Goal: Information Seeking & Learning: Learn about a topic

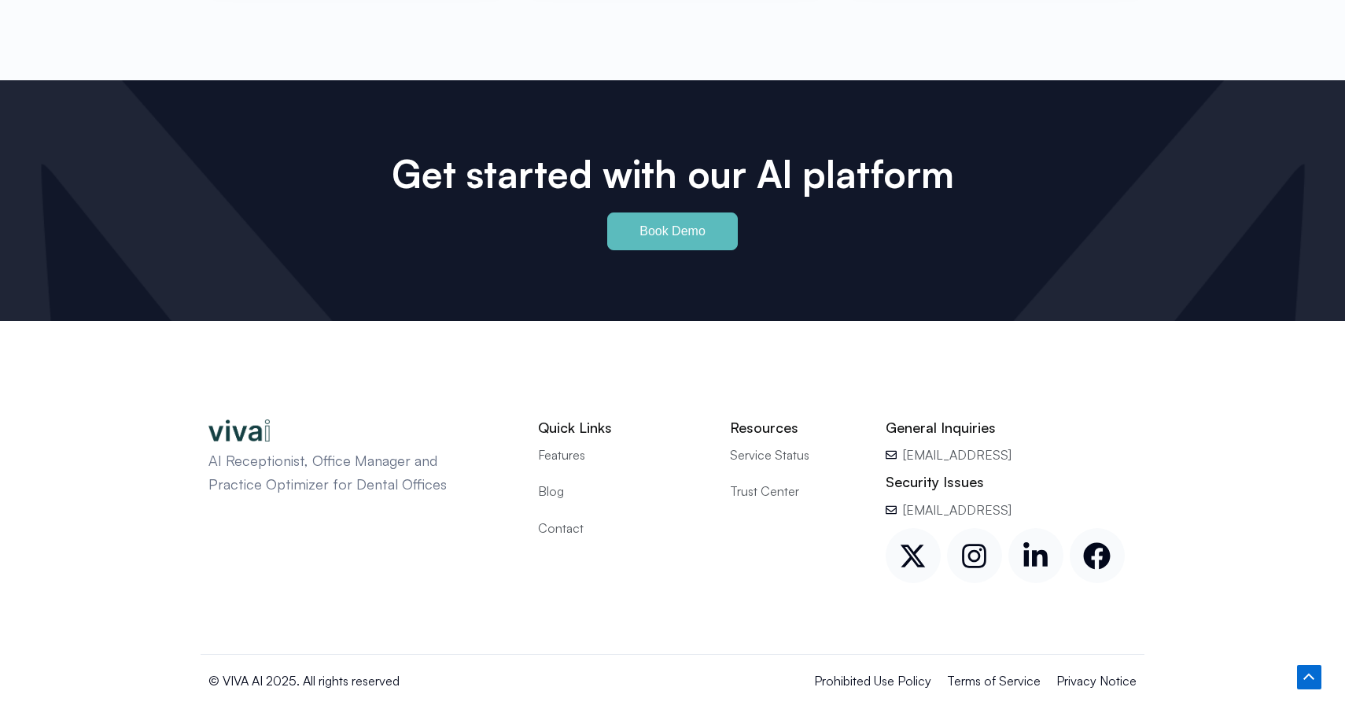
scroll to position [7342, 0]
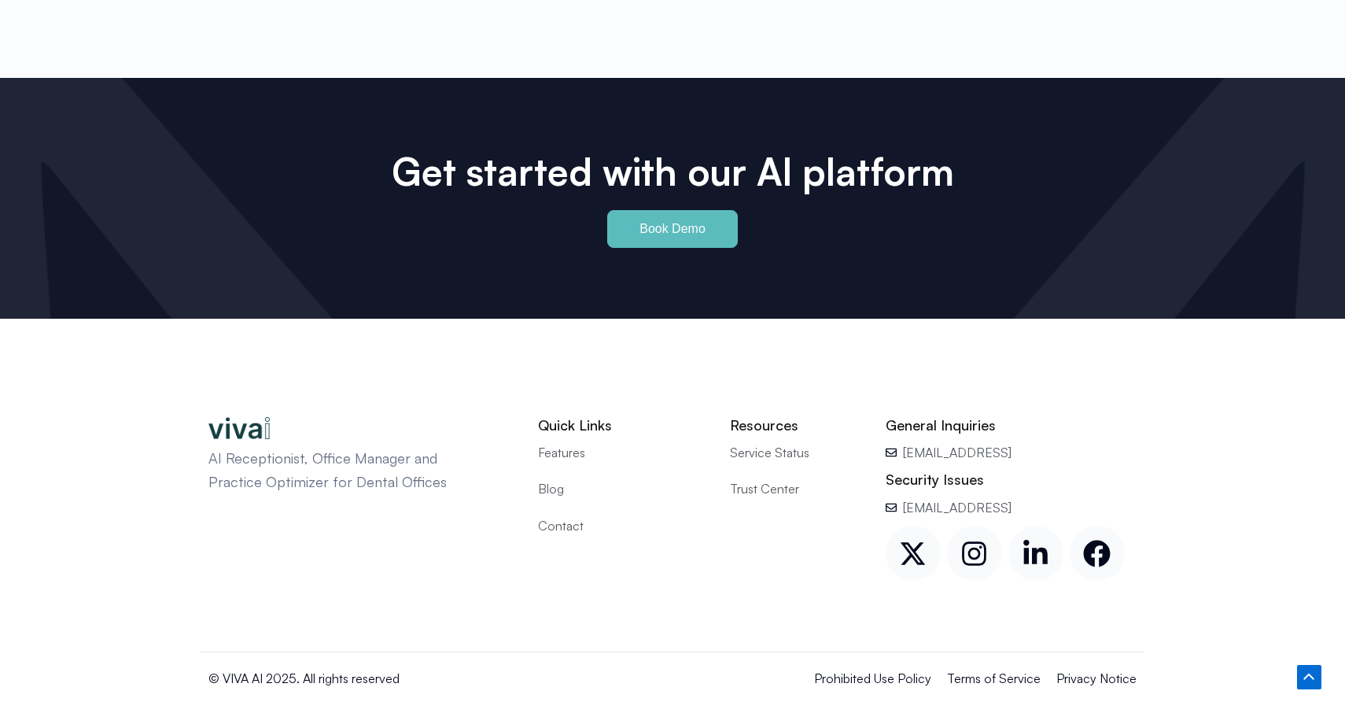
click at [567, 442] on span "Features" at bounding box center [561, 452] width 47 height 20
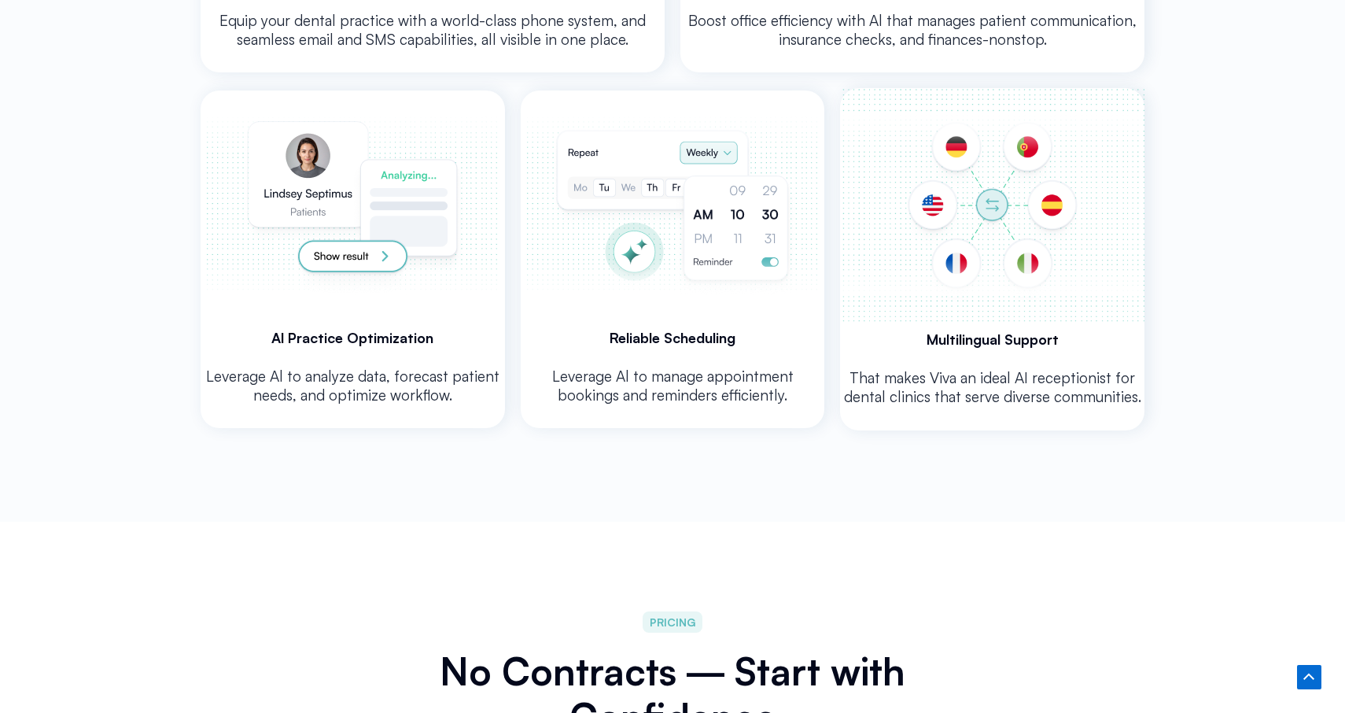
scroll to position [3492, 0]
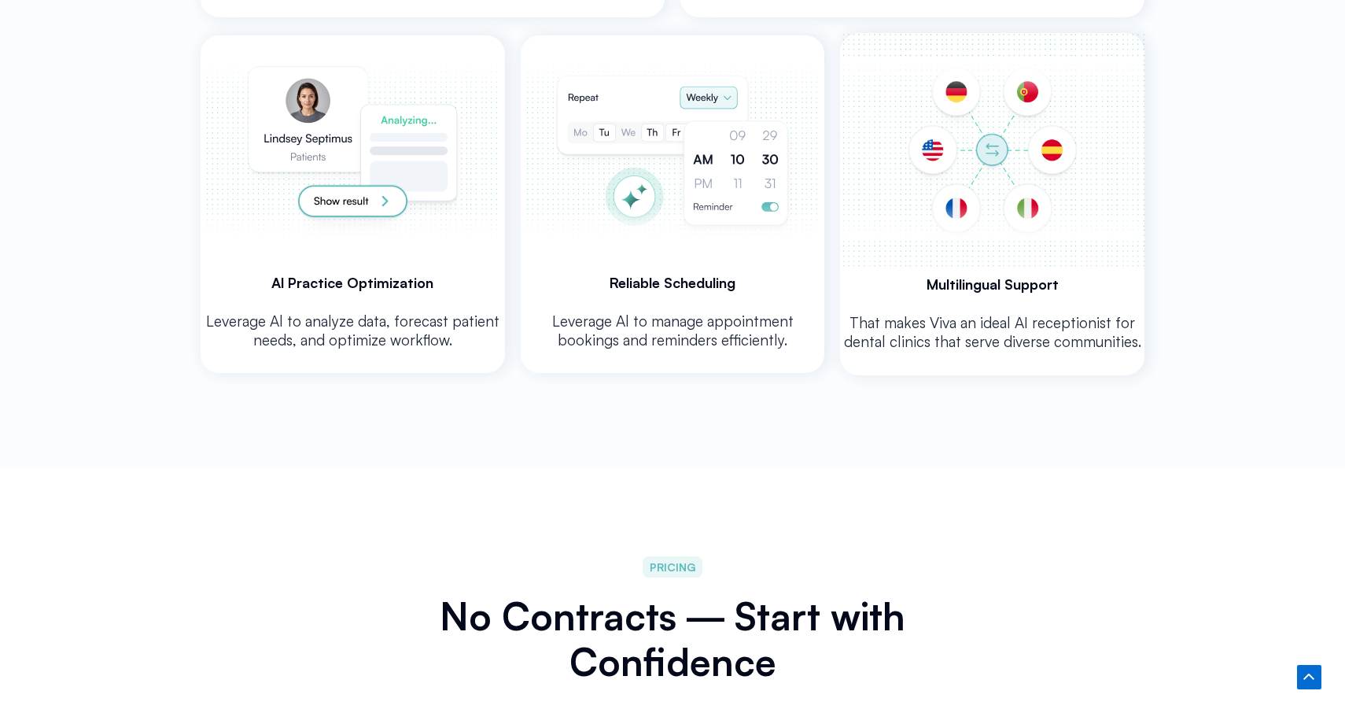
click at [996, 233] on img at bounding box center [992, 150] width 304 height 234
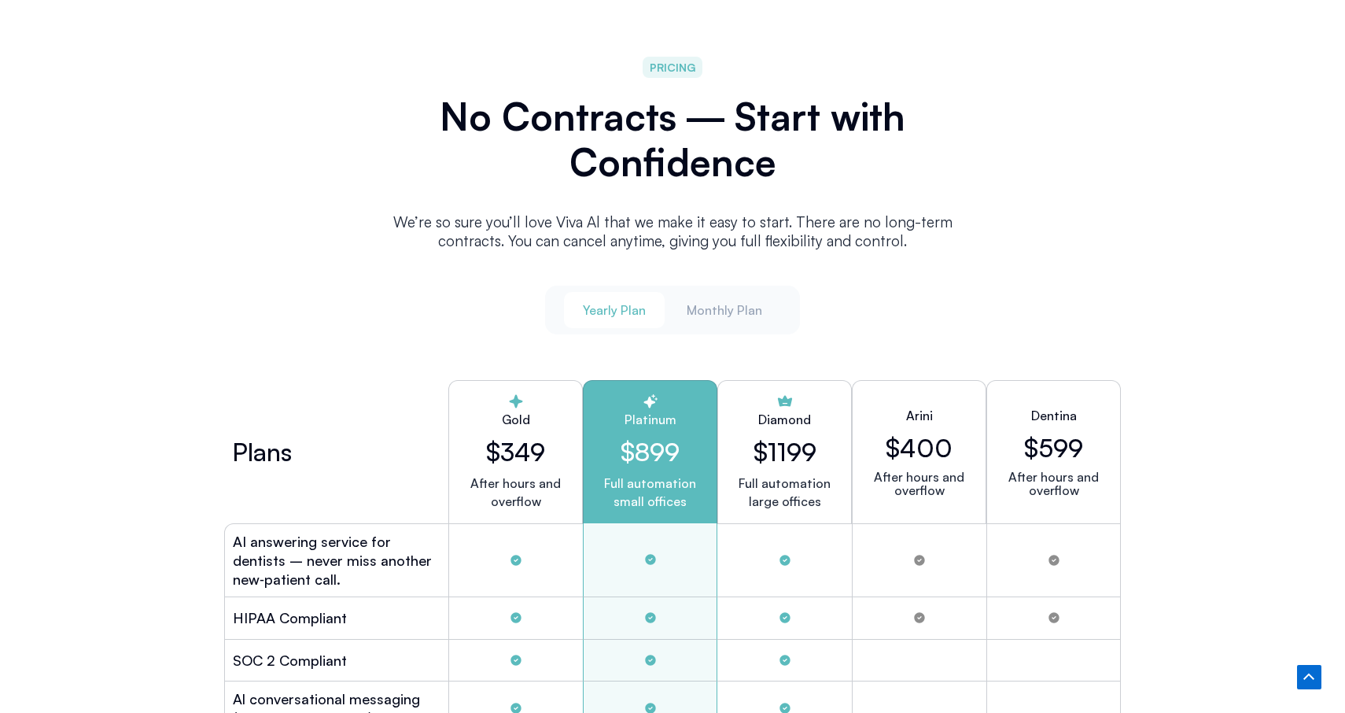
scroll to position [3996, 0]
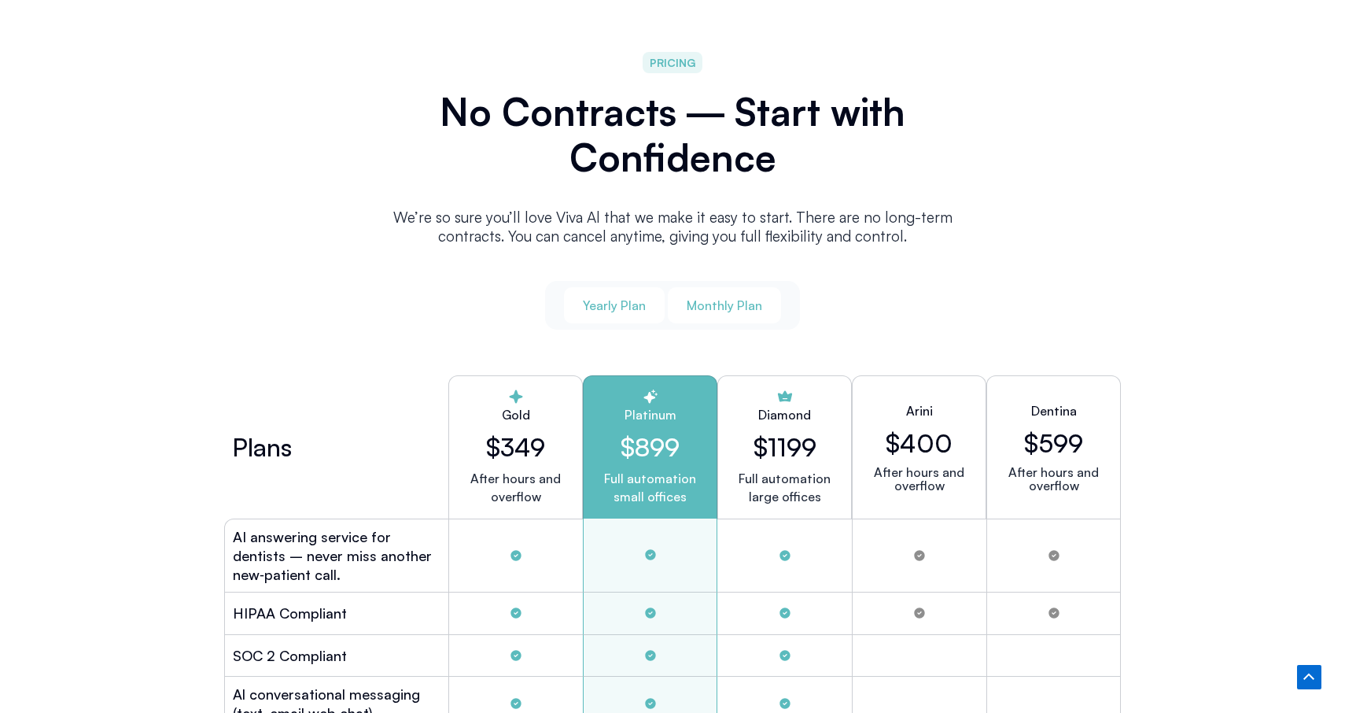
click at [740, 297] on span "Monthly Plan" at bounding box center [725, 305] width 76 height 17
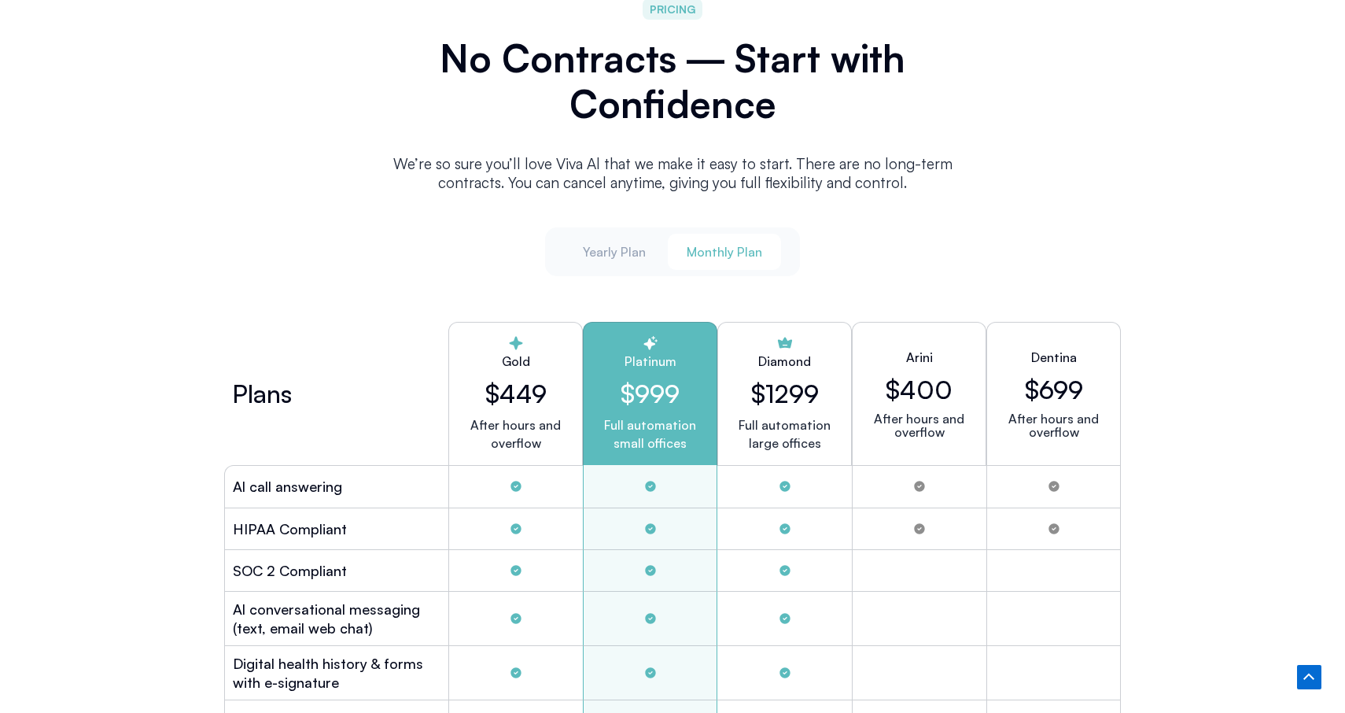
scroll to position [4060, 0]
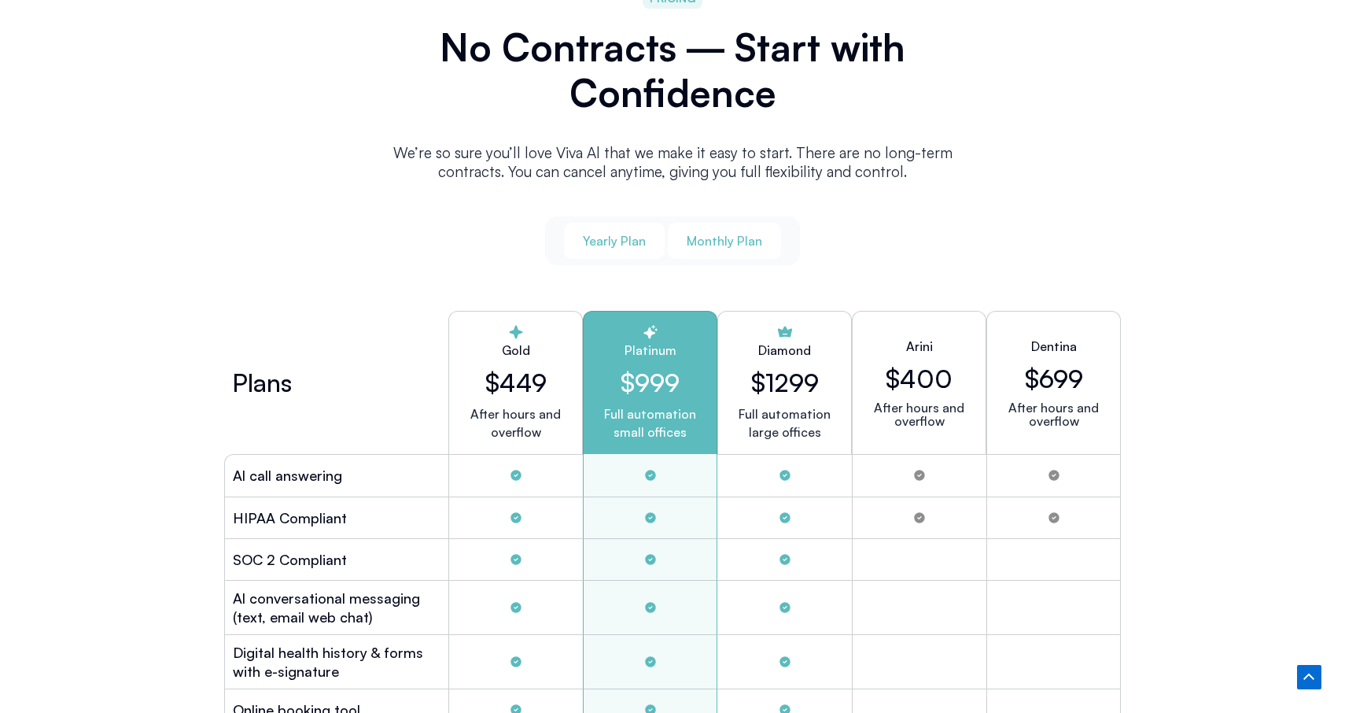
click at [622, 241] on span "Yearly Plan" at bounding box center [614, 240] width 63 height 17
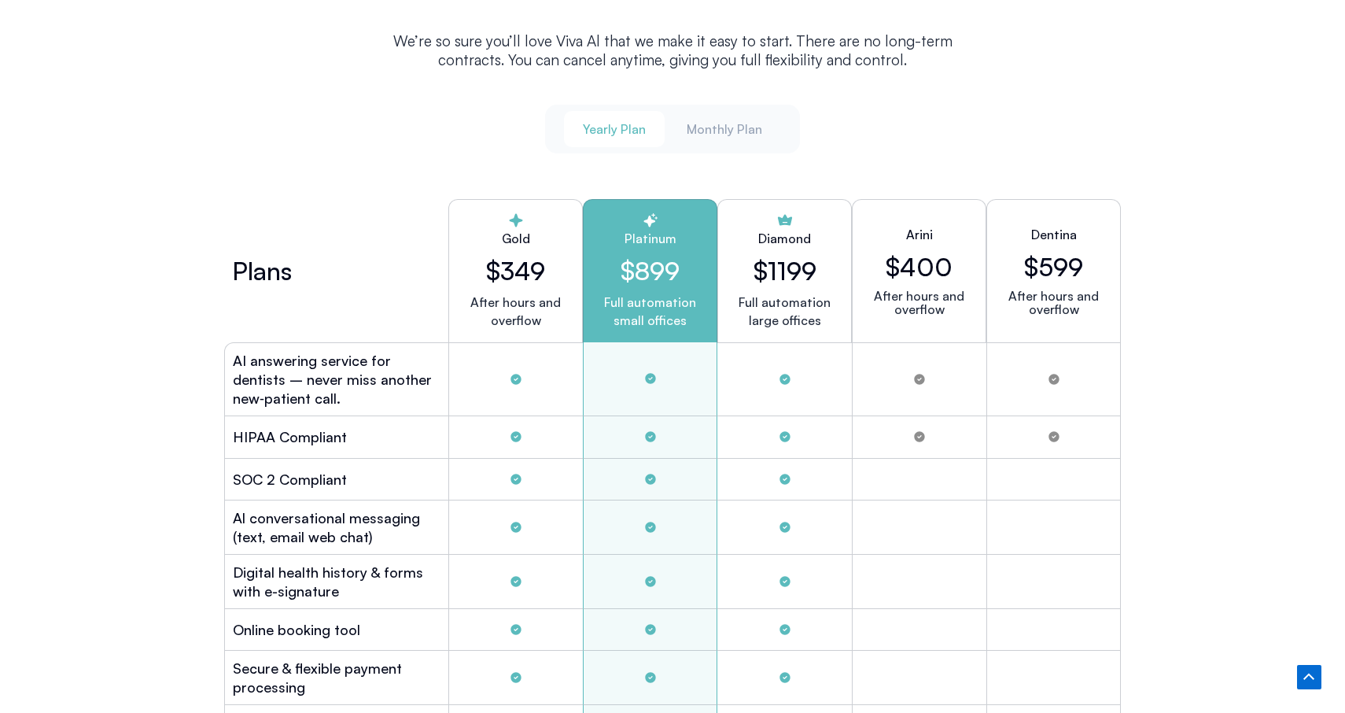
scroll to position [4119, 0]
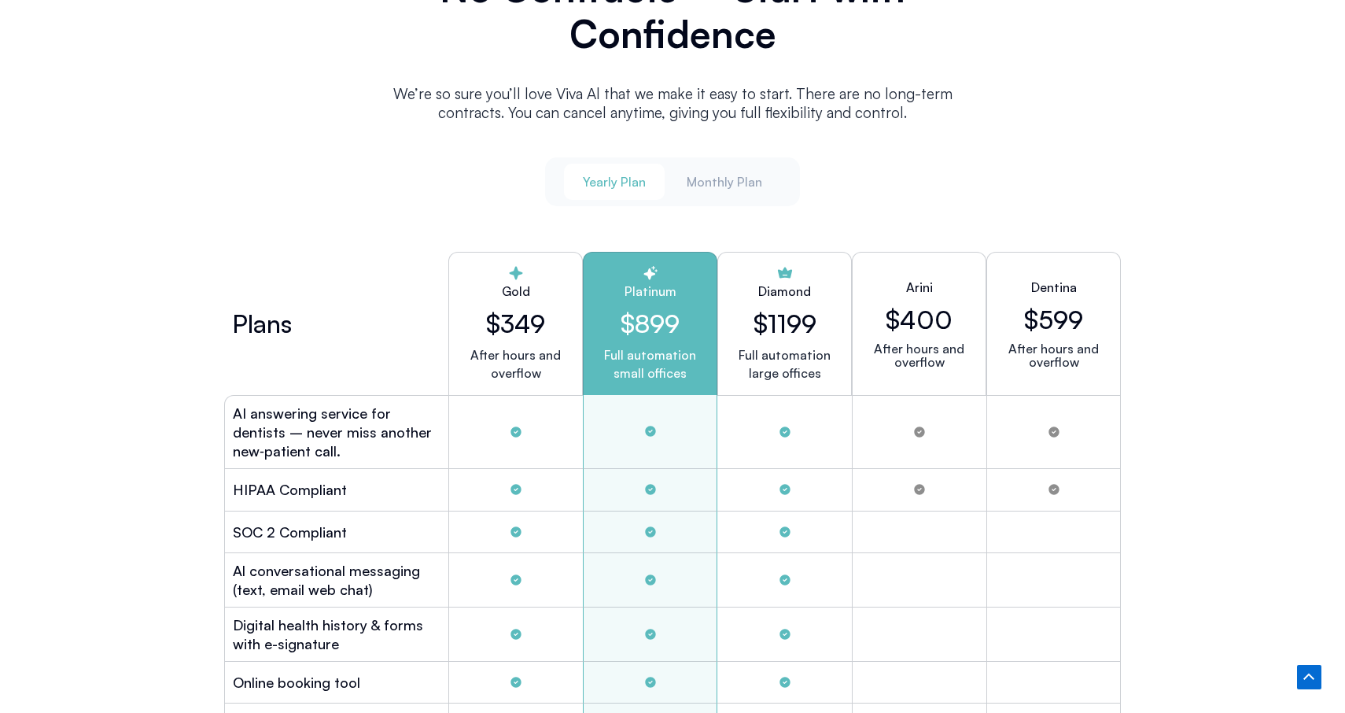
click at [614, 175] on span "Yearly Plan" at bounding box center [614, 181] width 63 height 17
click at [719, 167] on button "Monthly Plan" at bounding box center [724, 182] width 113 height 36
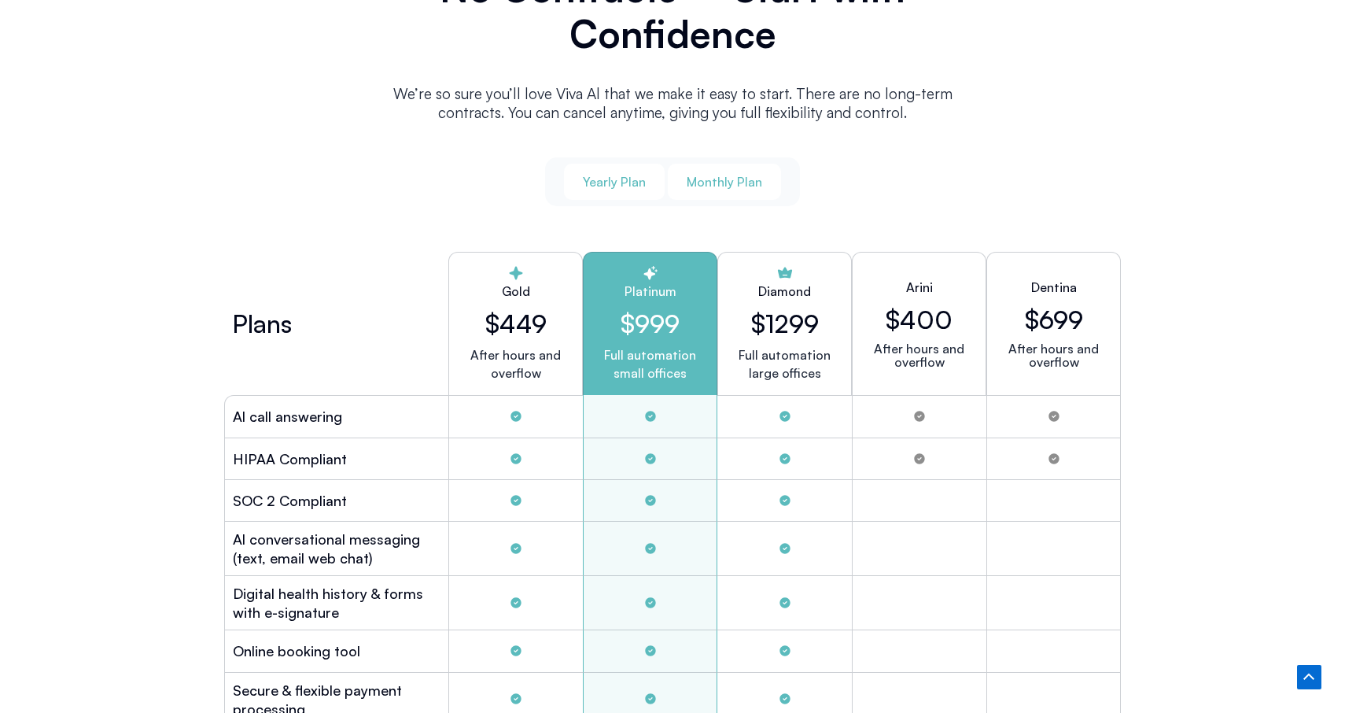
click at [615, 175] on span "Yearly Plan" at bounding box center [614, 181] width 63 height 17
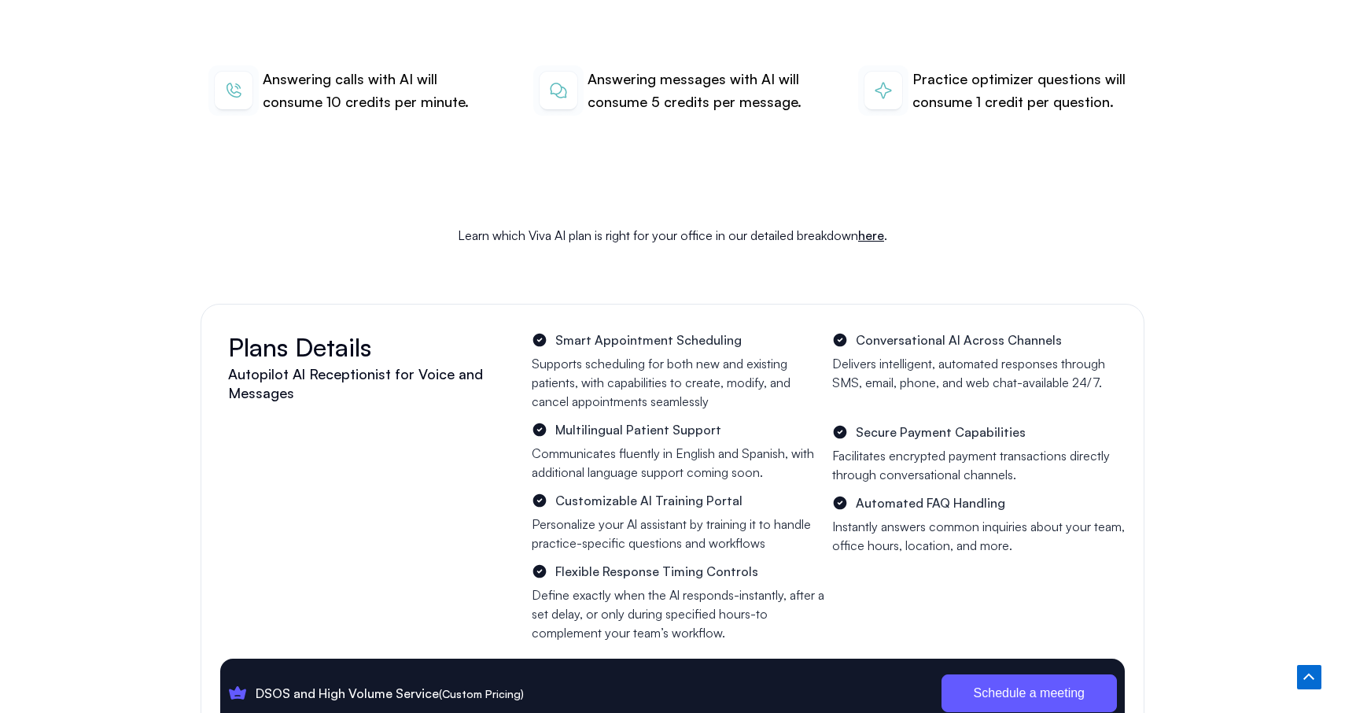
scroll to position [5484, 0]
